Goal: Obtain resource: Obtain resource

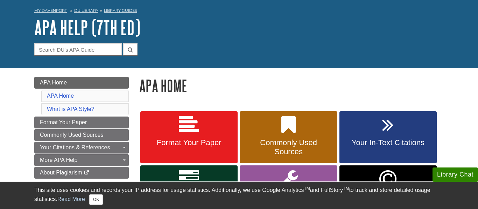
scroll to position [24, 0]
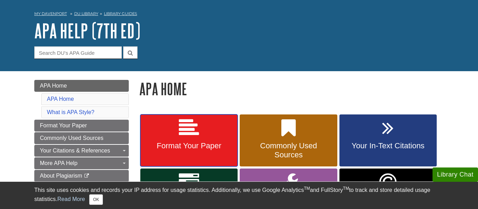
click at [171, 116] on link "Format Your Paper" at bounding box center [188, 141] width 97 height 52
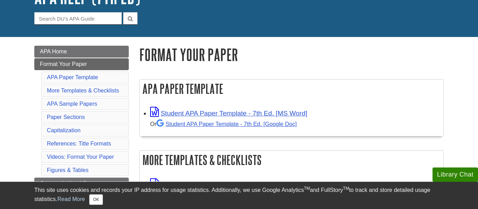
scroll to position [58, 0]
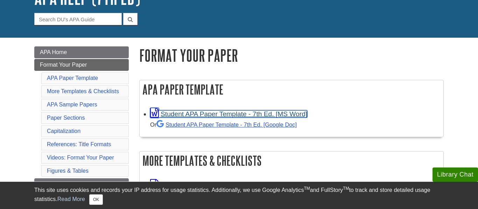
click at [183, 115] on link "Student APA Paper Template - 7th Ed. [MS Word]" at bounding box center [228, 113] width 157 height 7
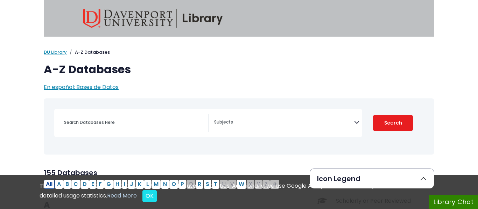
select select "Database Subject Filter"
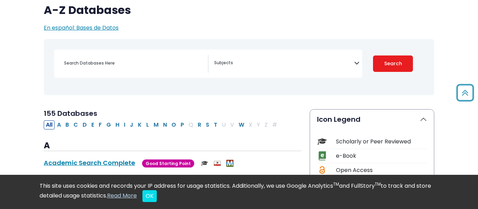
scroll to position [27, 0]
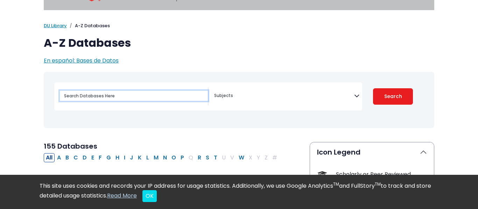
click at [146, 97] on input "Search database by title or keyword" at bounding box center [134, 96] width 148 height 10
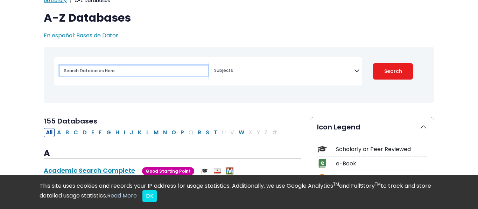
scroll to position [53, 0]
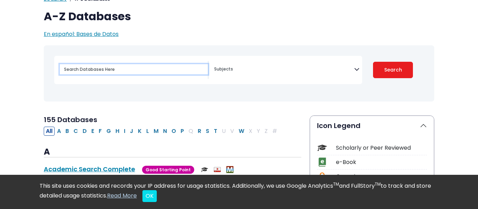
paste input "cientific research study"
click at [64, 70] on input "cientific research study" at bounding box center [134, 69] width 148 height 10
type input "scientific research study"
click at [373, 62] on button "Search" at bounding box center [393, 70] width 40 height 16
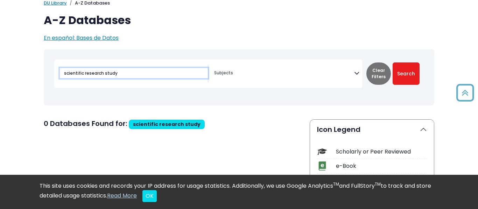
scroll to position [47, 0]
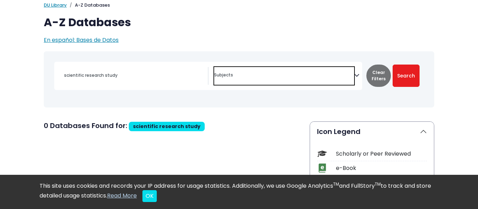
click at [270, 75] on textarea "Search" at bounding box center [284, 76] width 140 height 6
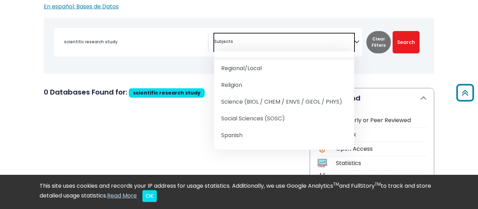
scroll to position [830, 0]
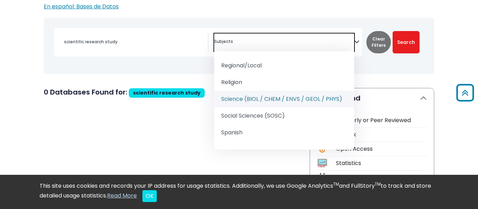
select select "219084"
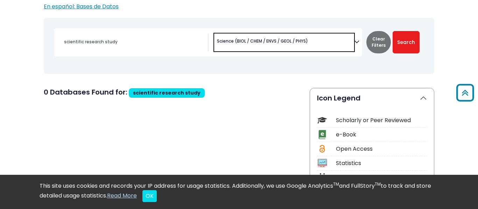
scroll to position [464, 0]
click at [411, 43] on button "Search" at bounding box center [405, 42] width 27 height 22
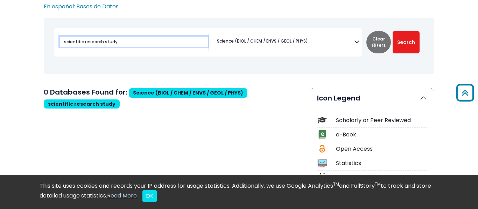
drag, startPoint x: 122, startPoint y: 42, endPoint x: 3, endPoint y: 32, distance: 118.7
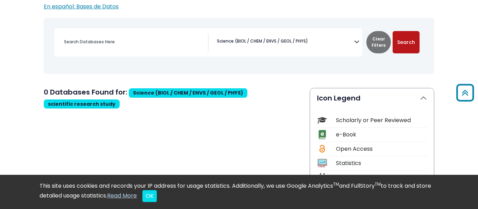
click at [399, 46] on button "Search" at bounding box center [405, 42] width 27 height 22
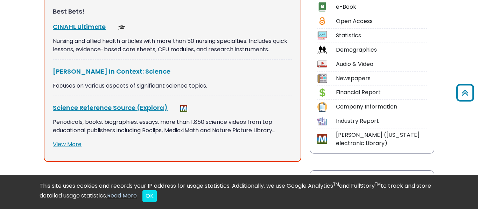
scroll to position [211, 0]
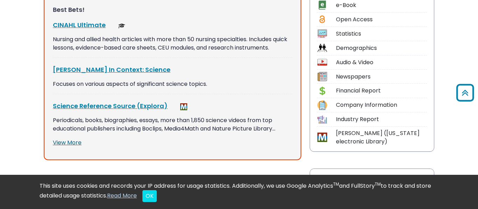
click at [59, 140] on link "View More" at bounding box center [67, 143] width 29 height 8
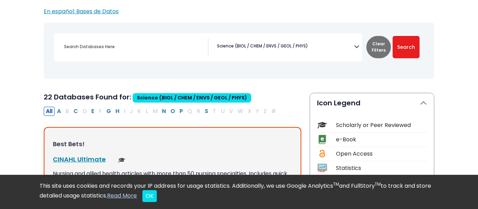
scroll to position [79, 0]
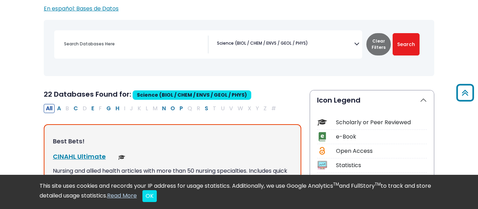
click at [245, 42] on span "Science (BIOL / CHEM / ENVS / GEOL / PHYS)" at bounding box center [262, 43] width 91 height 6
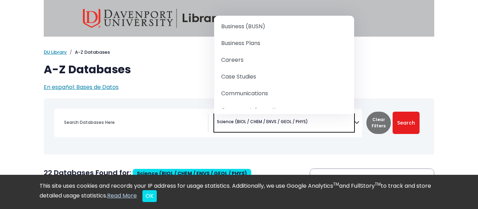
scroll to position [131, 0]
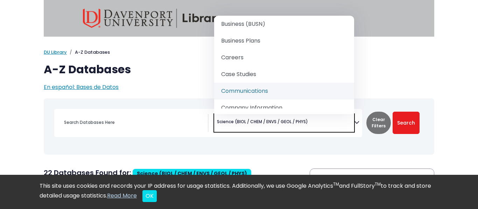
click at [152, 141] on div "Coronavirus Guide" at bounding box center [239, 126] width 382 height 51
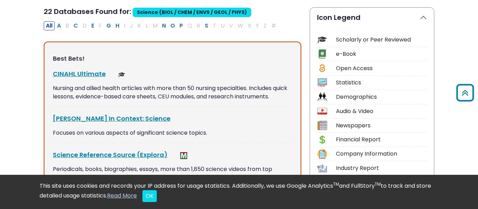
scroll to position [162, 0]
click at [379, 40] on div "Scholarly or Peer Reviewed" at bounding box center [381, 39] width 91 height 8
click at [323, 40] on img at bounding box center [321, 39] width 9 height 9
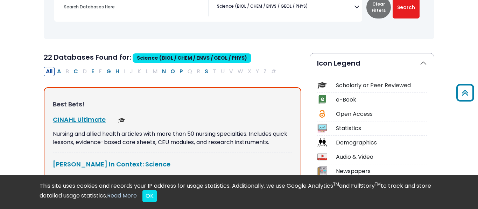
scroll to position [115, 0]
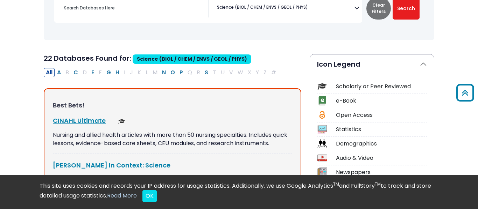
click at [279, 10] on span "Science (BIOL / CHEM / ENVS / GEOL / PHYS)" at bounding box center [262, 7] width 91 height 6
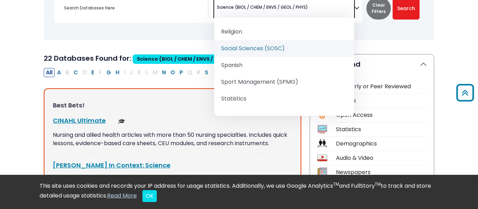
scroll to position [936, 0]
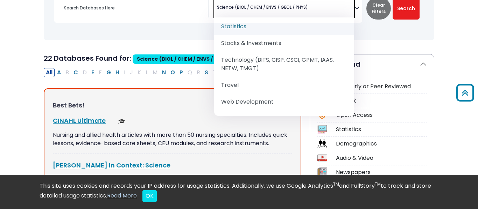
click at [187, 29] on div "Coronavirus Guide" at bounding box center [239, 12] width 382 height 51
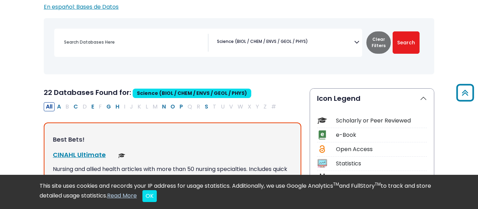
scroll to position [0, 0]
